Goal: Information Seeking & Learning: Learn about a topic

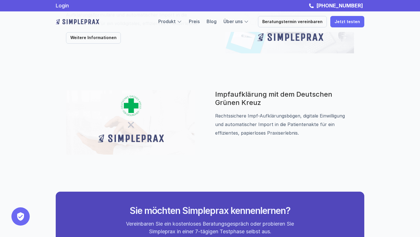
click at [80, 21] on img at bounding box center [77, 21] width 43 height 9
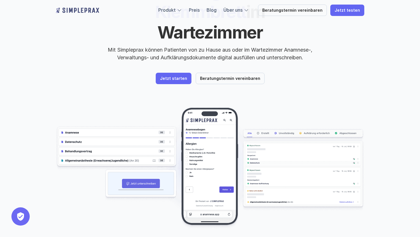
scroll to position [68, 0]
click at [382, 67] on div "Das digitale Klemmbrett im Wartezimmer Mit Simpleprax können Patienten von zu H…" at bounding box center [210, 95] width 420 height 327
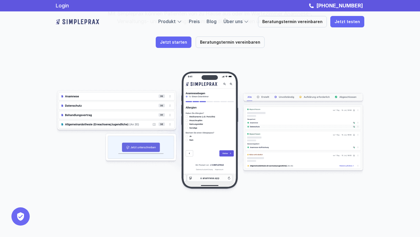
scroll to position [0, 0]
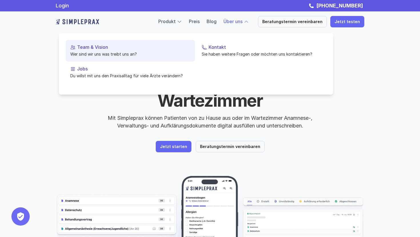
click at [83, 48] on p "Team & Vision" at bounding box center [133, 47] width 113 height 5
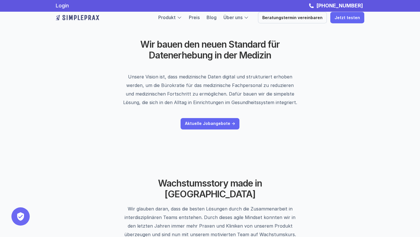
scroll to position [14, 0]
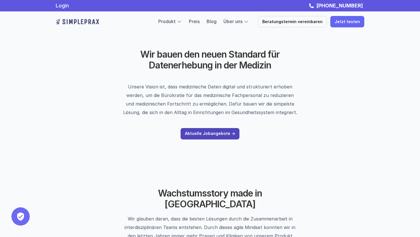
click at [224, 131] on link "Aktuelle Jobangebote ->" at bounding box center [209, 133] width 59 height 11
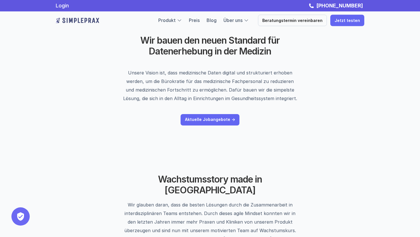
scroll to position [0, 0]
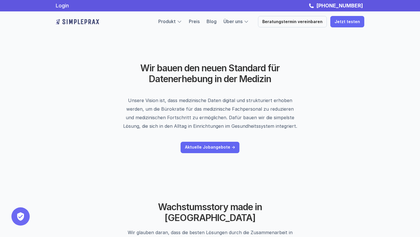
click at [88, 23] on img at bounding box center [77, 21] width 43 height 9
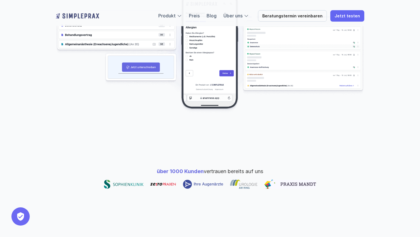
scroll to position [195, 0]
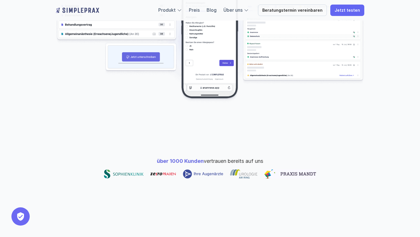
click at [178, 158] on span "über 1000 Kunden" at bounding box center [180, 161] width 47 height 6
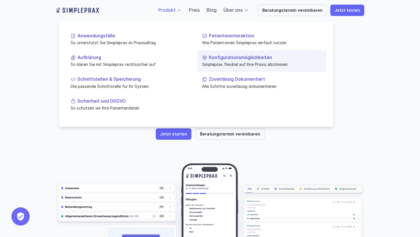
scroll to position [0, 0]
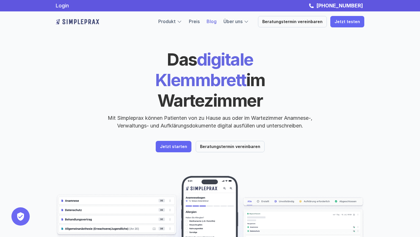
click at [216, 22] on link "Blog" at bounding box center [211, 22] width 10 height 6
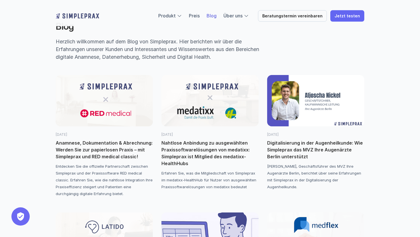
scroll to position [20, 0]
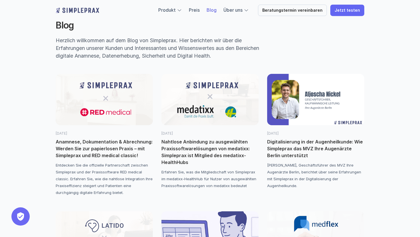
click at [127, 91] on img at bounding box center [104, 99] width 97 height 51
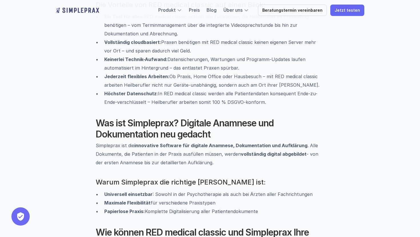
scroll to position [487, 0]
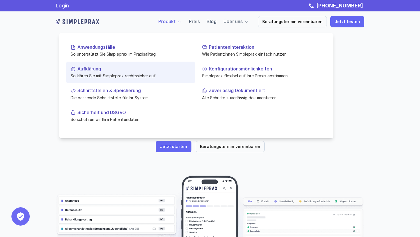
click at [97, 69] on p "Aufklärung" at bounding box center [133, 68] width 113 height 5
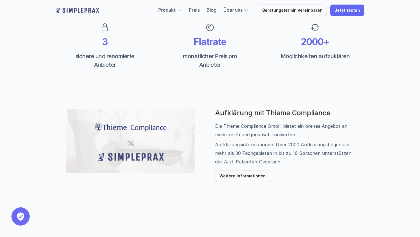
scroll to position [238, 0]
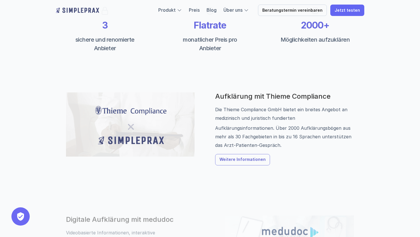
click at [230, 157] on link "Weitere Informationen" at bounding box center [242, 159] width 55 height 11
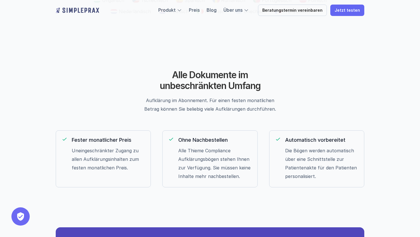
scroll to position [238, 0]
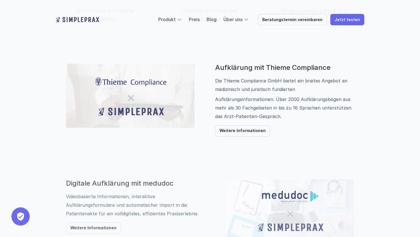
scroll to position [383, 0]
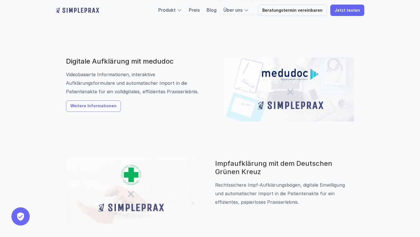
click at [100, 109] on link "Weitere Informationen" at bounding box center [93, 105] width 55 height 11
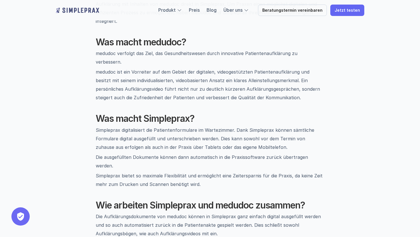
scroll to position [250, 0]
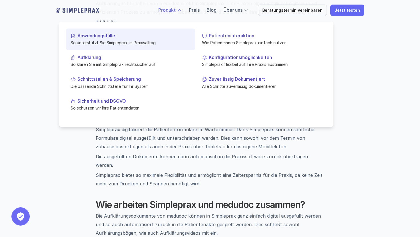
click at [107, 37] on p "Anwendungsfälle" at bounding box center [133, 35] width 113 height 5
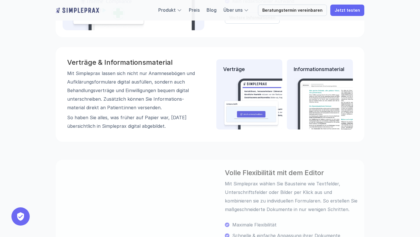
scroll to position [595, 0]
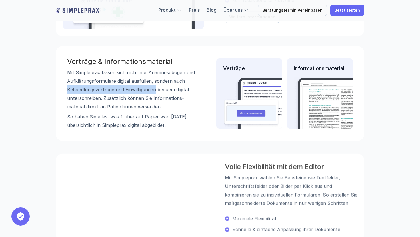
drag, startPoint x: 68, startPoint y: 90, endPoint x: 154, endPoint y: 85, distance: 86.3
click at [154, 85] on p "Mit Simpleprax lassen sich nicht nur Anamnese­bögen und Aufklärungs­formulare d…" at bounding box center [131, 89] width 128 height 43
copy p "Behandlungs­verträge und Einwilligungen"
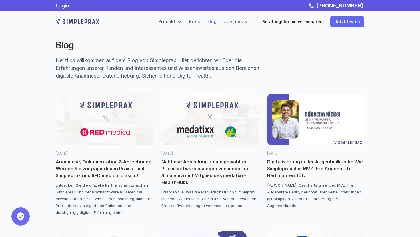
scroll to position [14, 0]
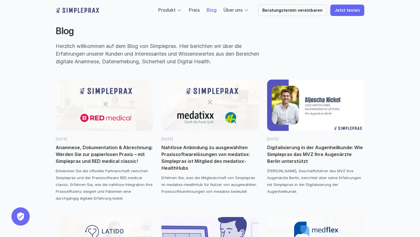
click at [130, 112] on img at bounding box center [104, 105] width 97 height 51
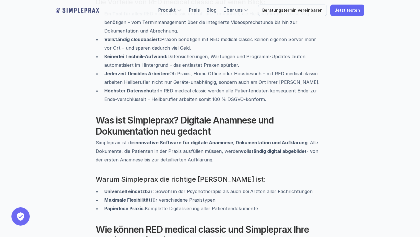
scroll to position [499, 0]
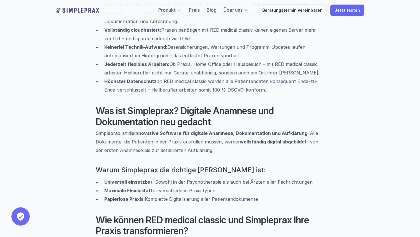
scroll to position [14, 0]
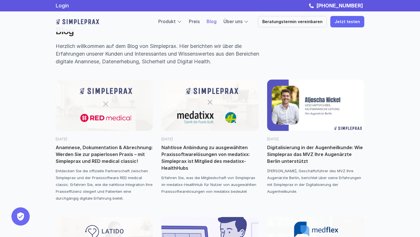
click at [207, 102] on img at bounding box center [209, 105] width 97 height 51
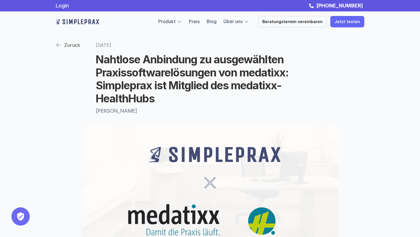
click at [67, 47] on p "Zurück" at bounding box center [72, 45] width 16 height 9
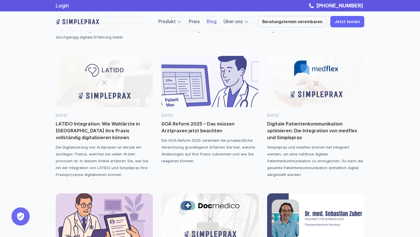
scroll to position [174, 0]
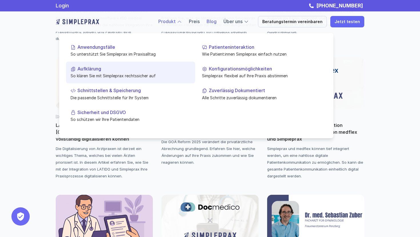
click at [95, 69] on p "Aufklärung" at bounding box center [133, 68] width 113 height 5
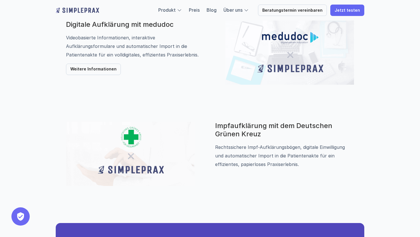
scroll to position [430, 0]
